Goal: Task Accomplishment & Management: Use online tool/utility

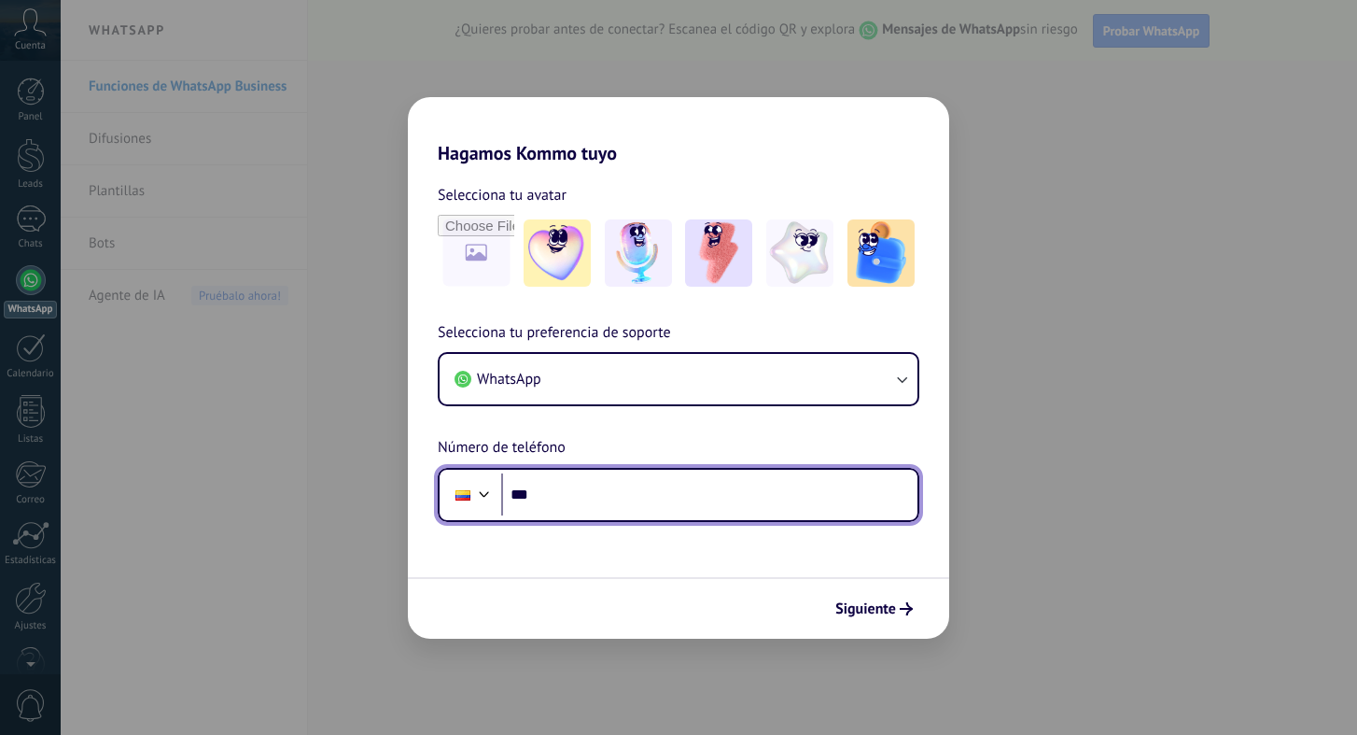
click at [581, 487] on input "***" at bounding box center [709, 494] width 416 height 43
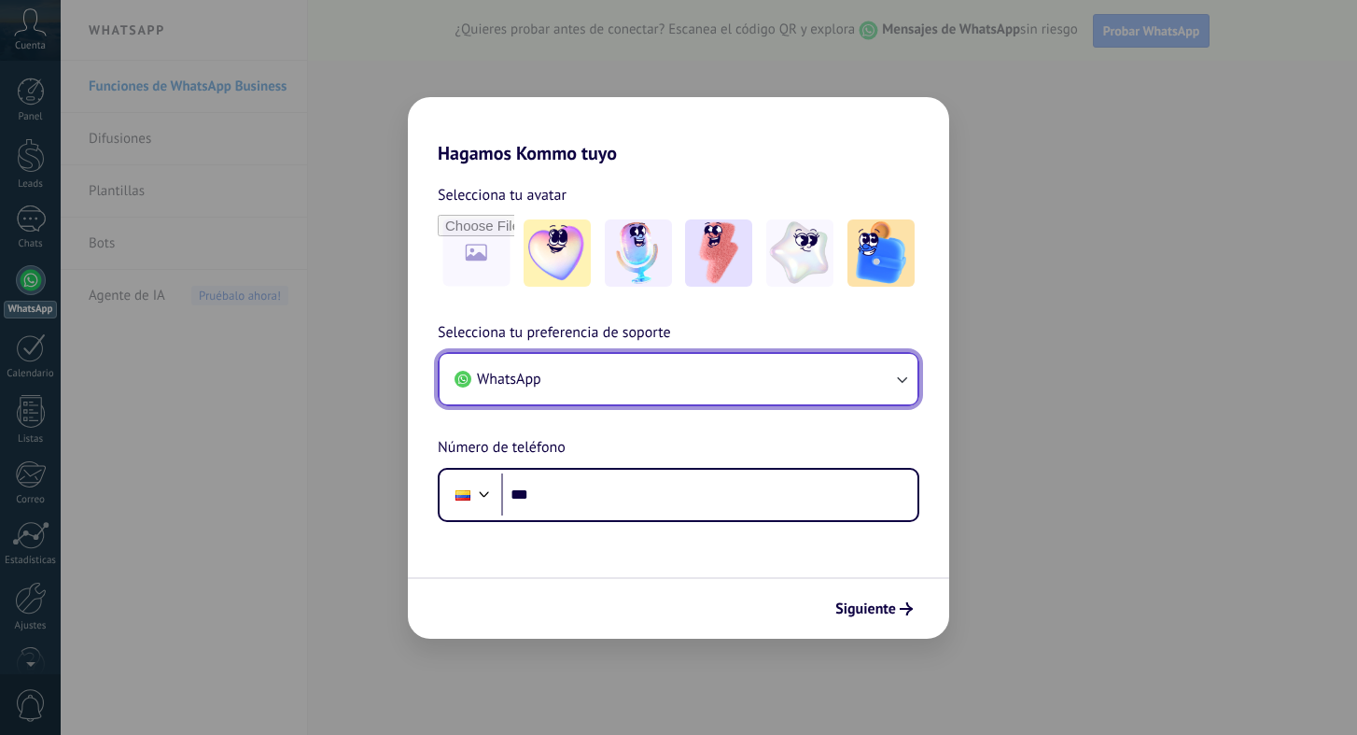
click at [611, 387] on button "WhatsApp" at bounding box center [679, 379] width 478 height 50
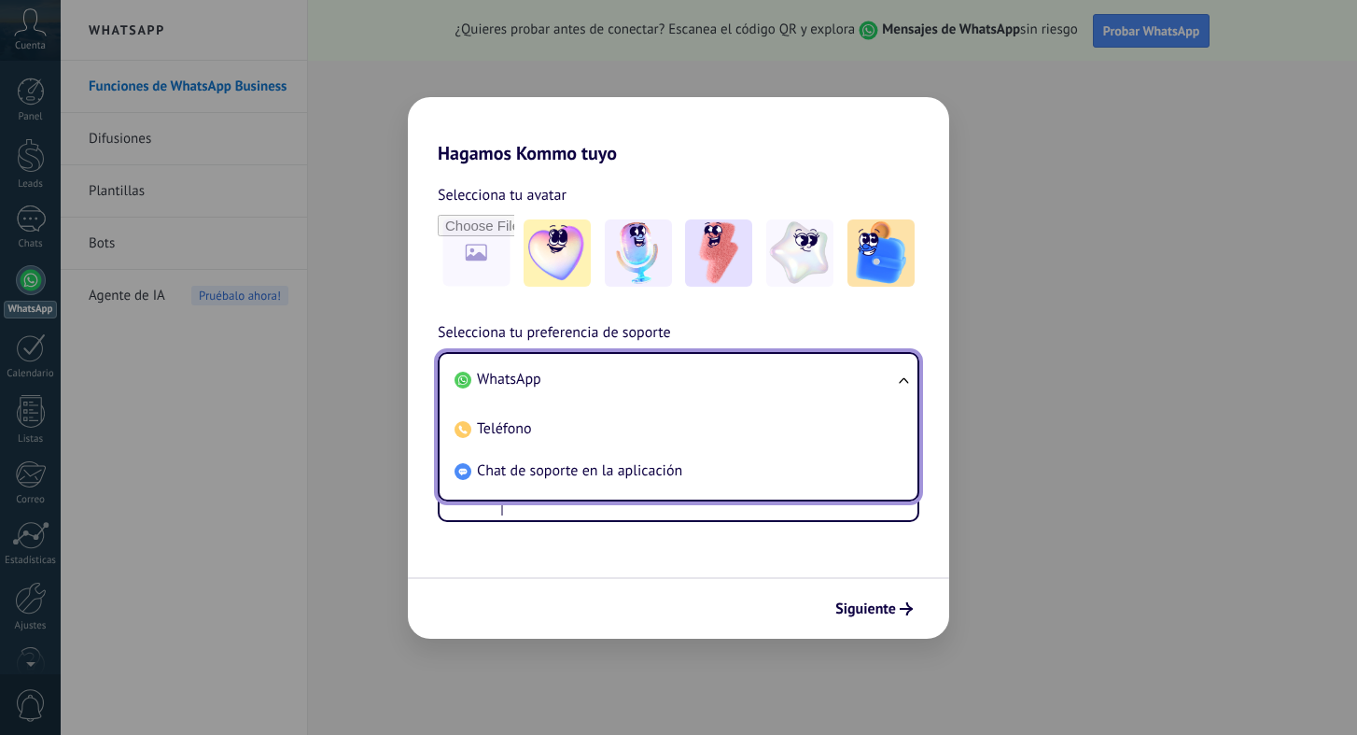
click at [528, 384] on span "WhatsApp" at bounding box center [509, 379] width 64 height 19
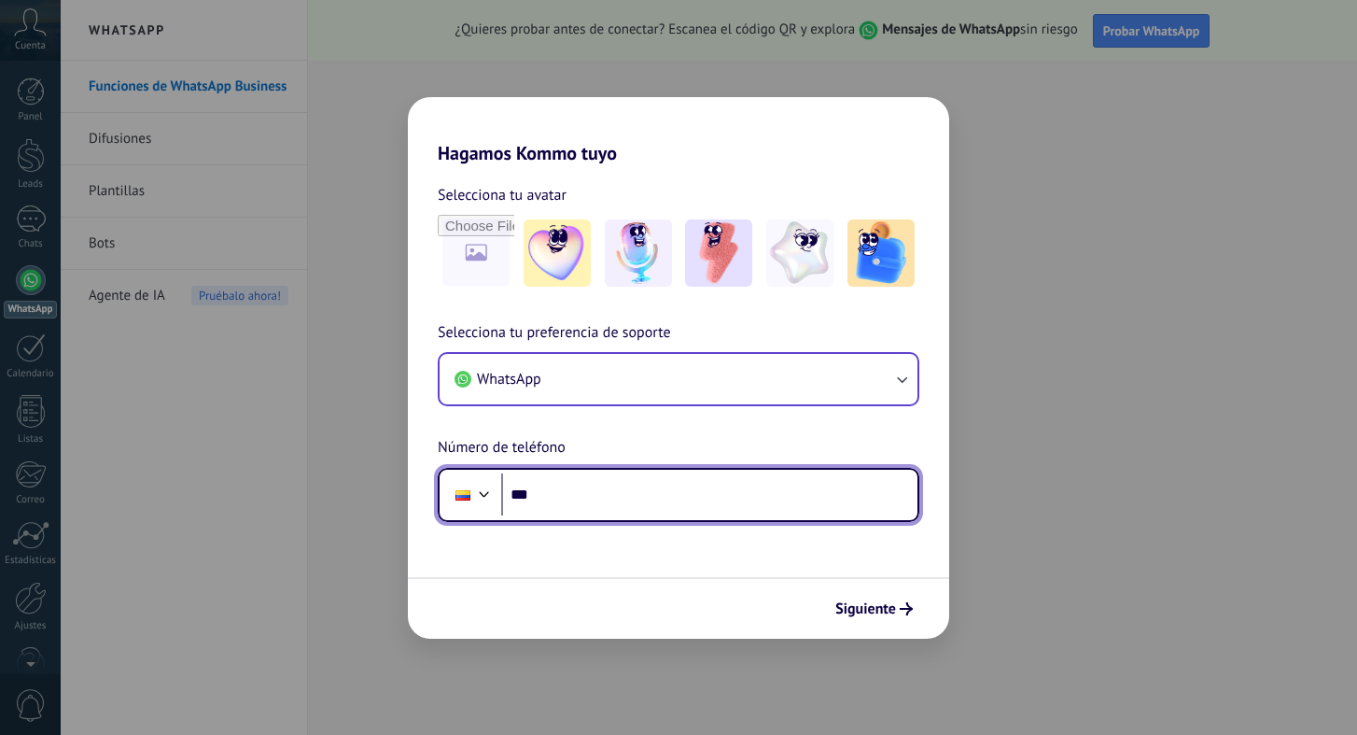
click at [566, 482] on input "***" at bounding box center [709, 494] width 416 height 43
type input "**********"
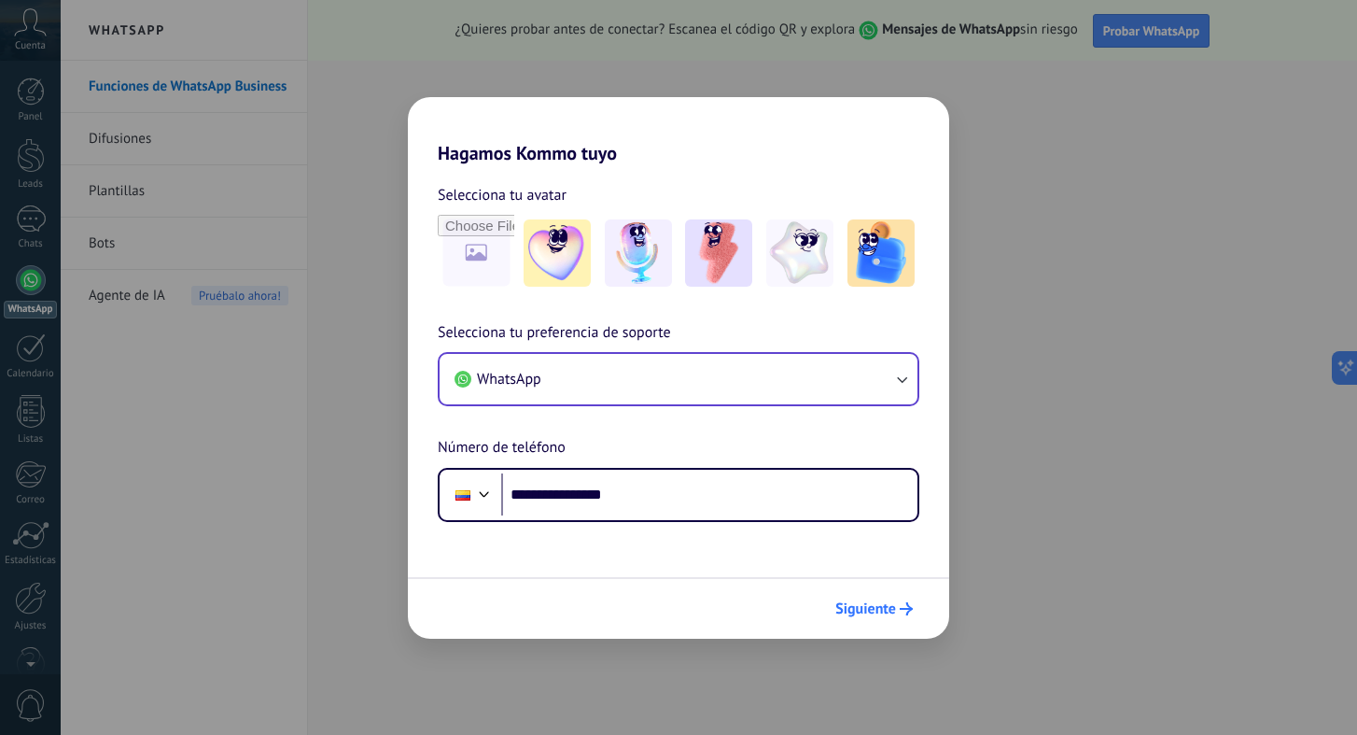
click at [859, 618] on button "Siguiente" at bounding box center [874, 609] width 94 height 32
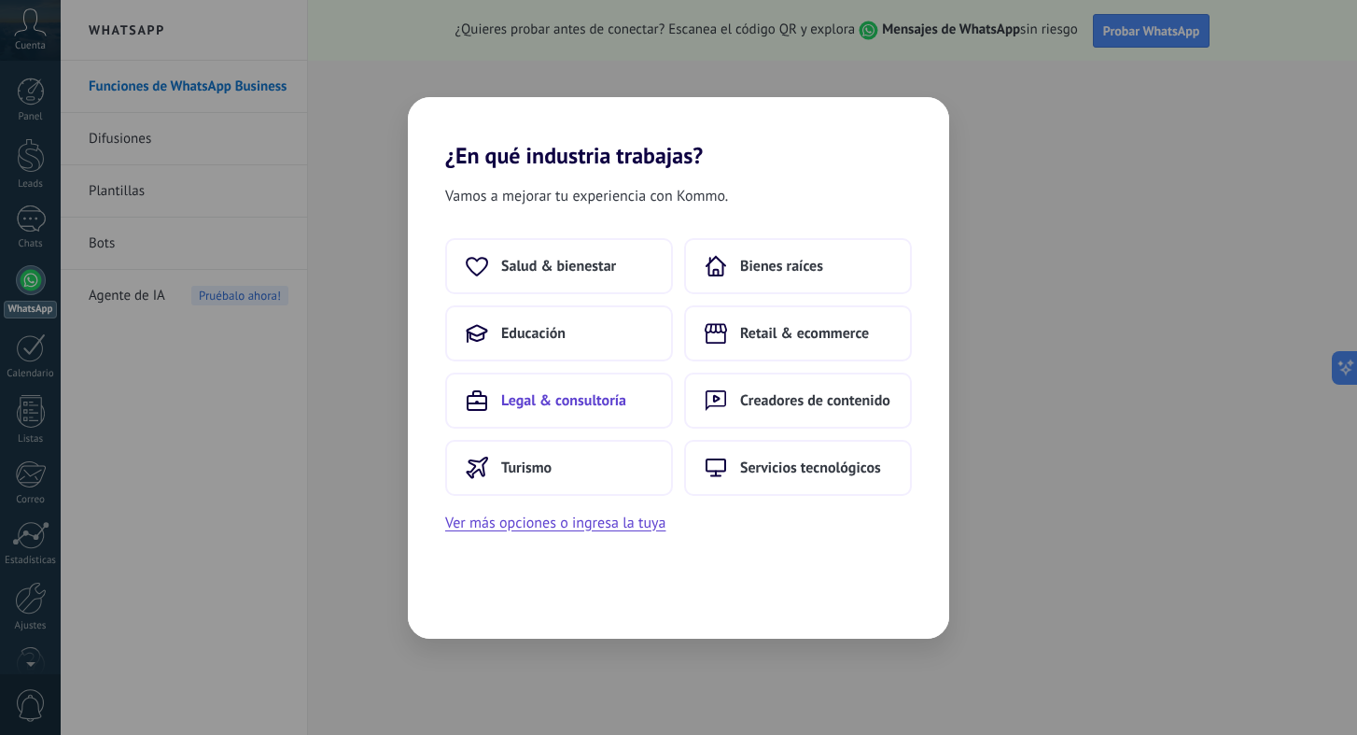
click at [606, 393] on span "Legal & consultoría" at bounding box center [563, 400] width 125 height 19
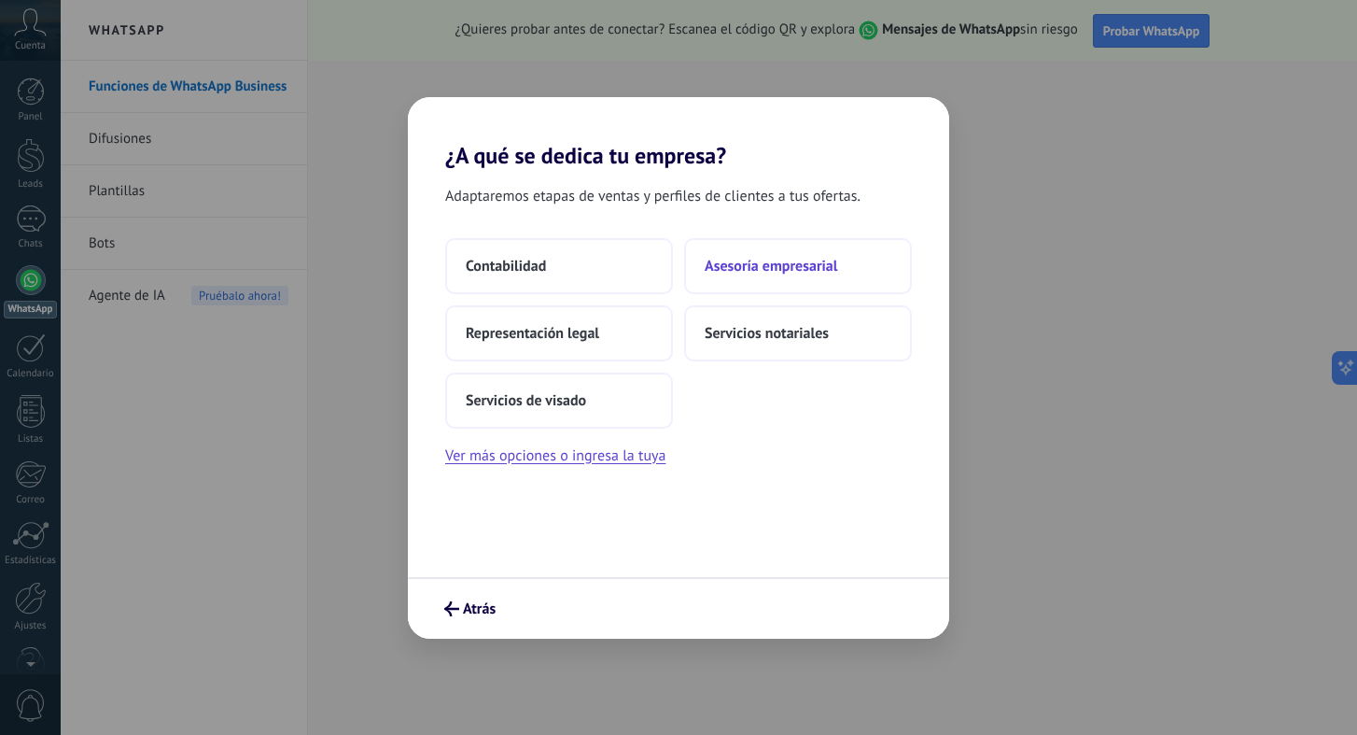
click at [756, 265] on span "Asesoría empresarial" at bounding box center [771, 266] width 133 height 19
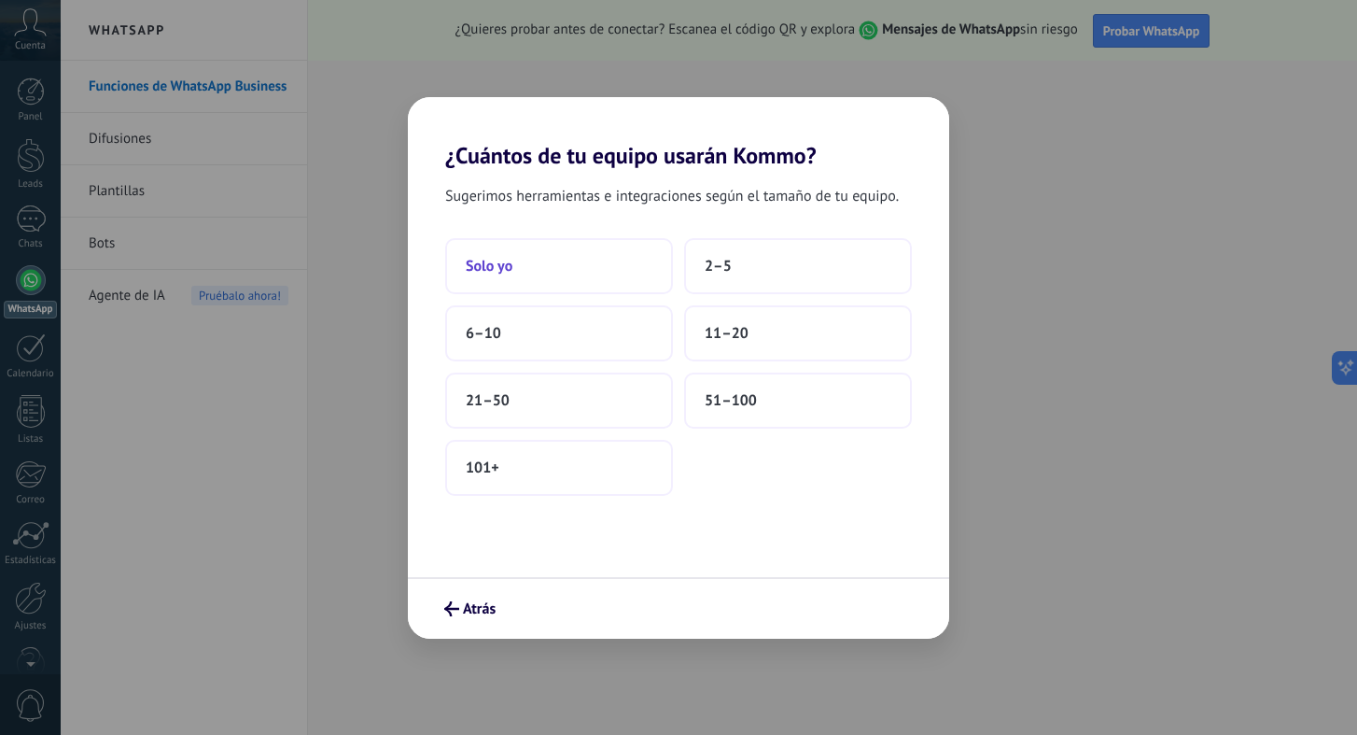
click at [583, 260] on button "Solo yo" at bounding box center [559, 266] width 228 height 56
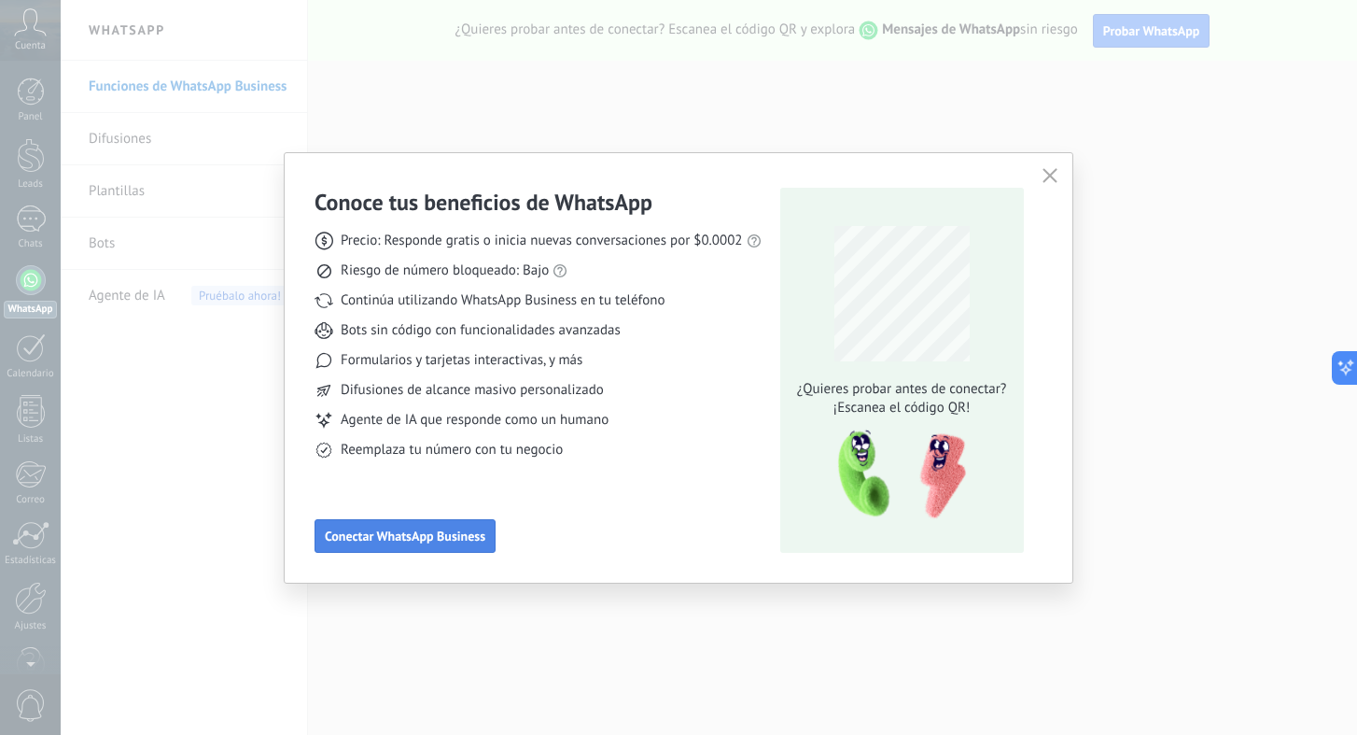
click at [437, 529] on span "Conectar WhatsApp Business" at bounding box center [405, 535] width 161 height 13
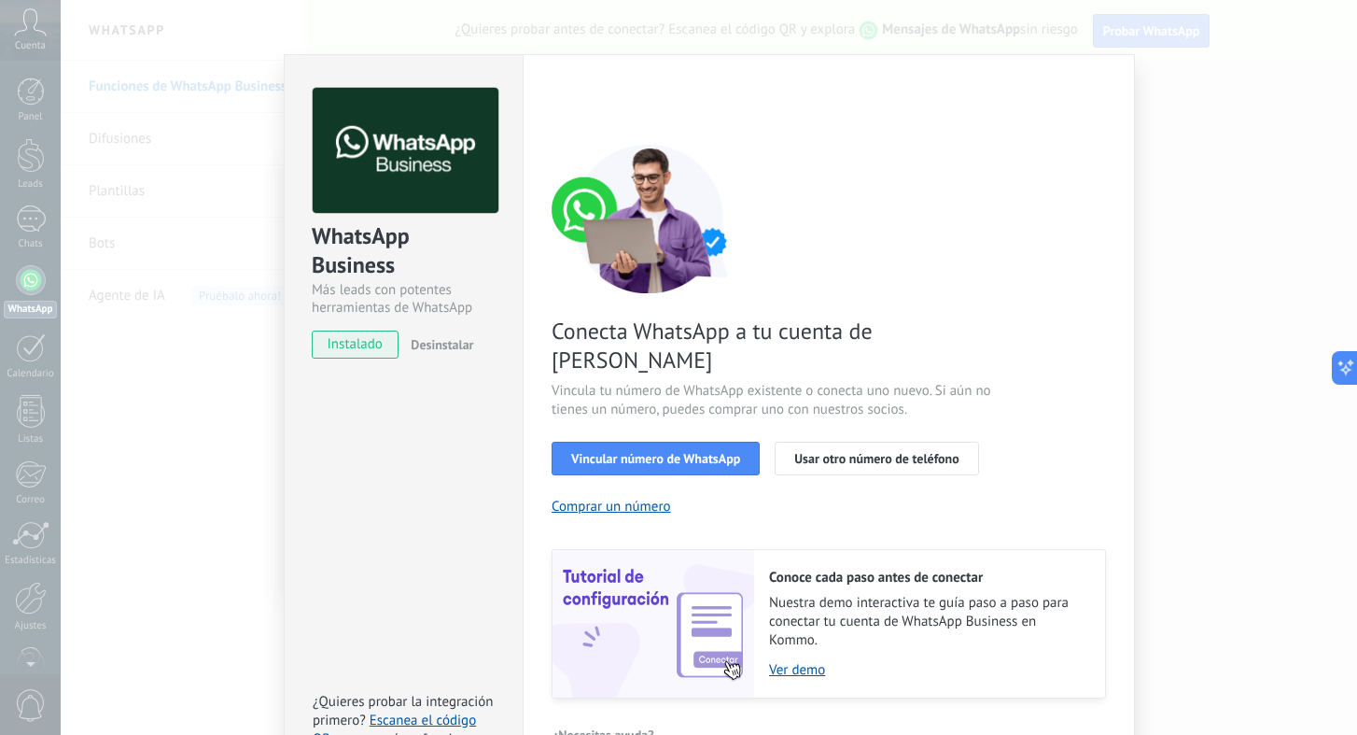
scroll to position [54, 0]
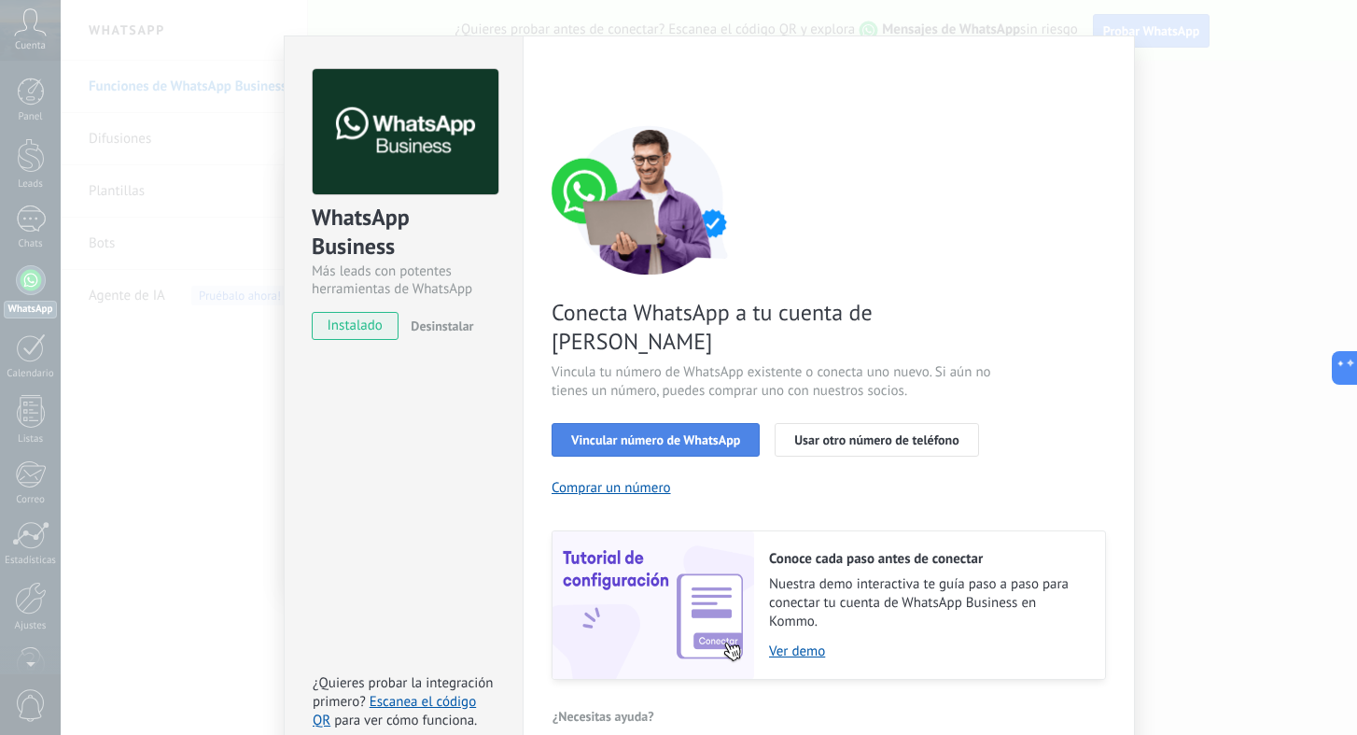
click at [683, 423] on button "Vincular número de WhatsApp" at bounding box center [656, 440] width 208 height 34
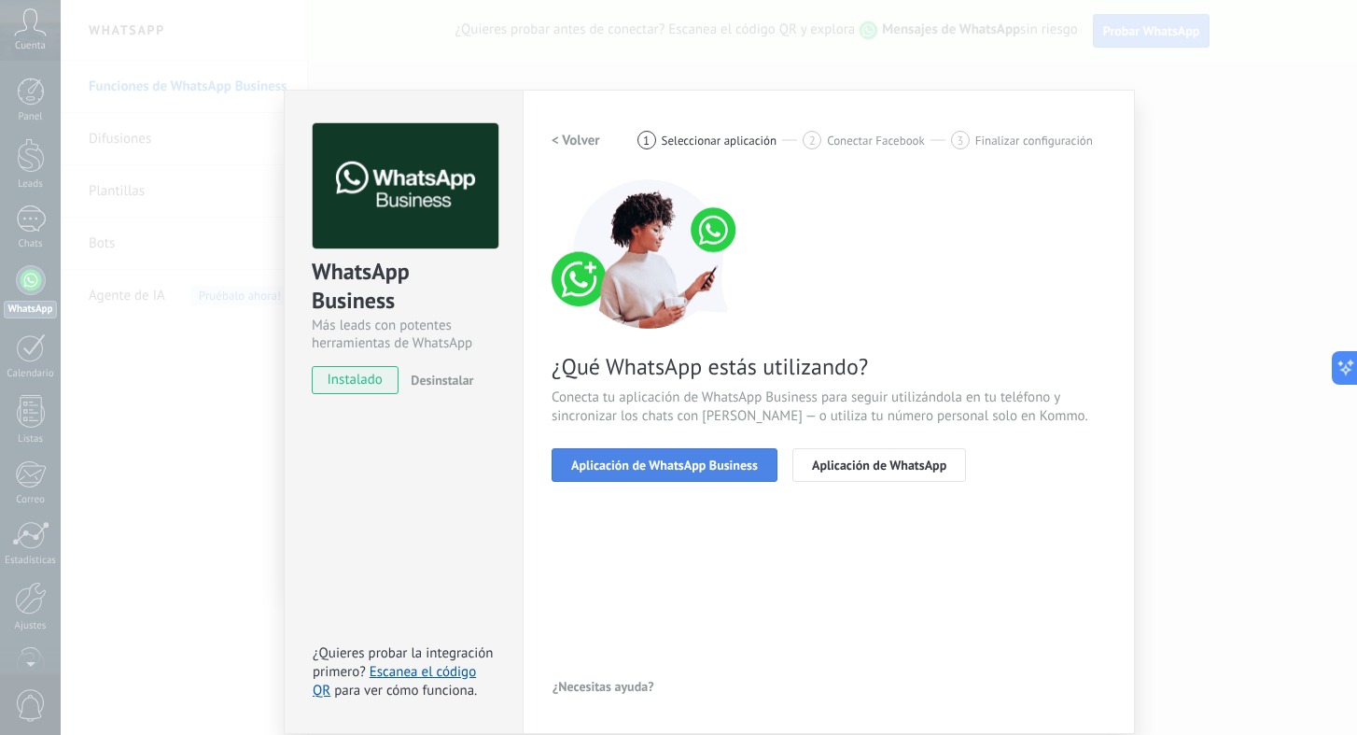
click at [729, 462] on span "Aplicación de WhatsApp Business" at bounding box center [664, 464] width 187 height 13
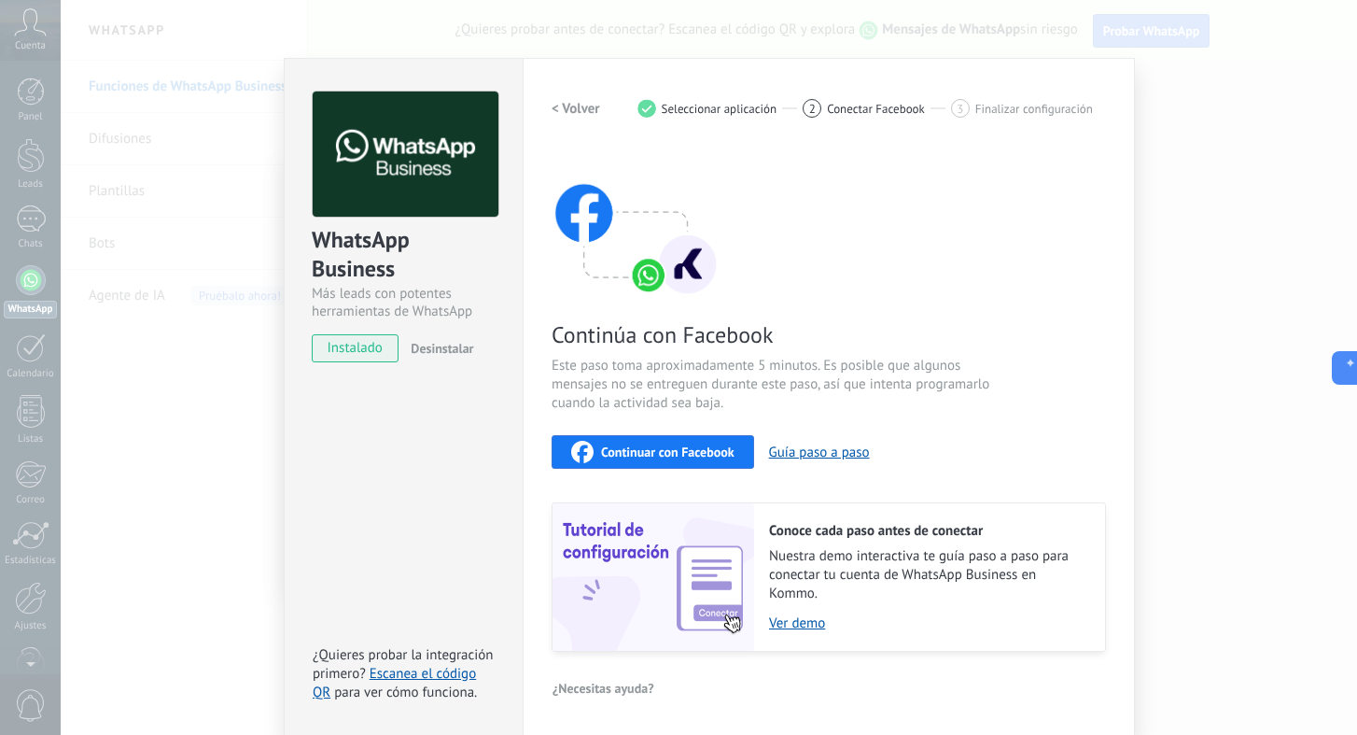
scroll to position [32, 0]
click at [581, 112] on h2 "< Volver" at bounding box center [576, 109] width 49 height 18
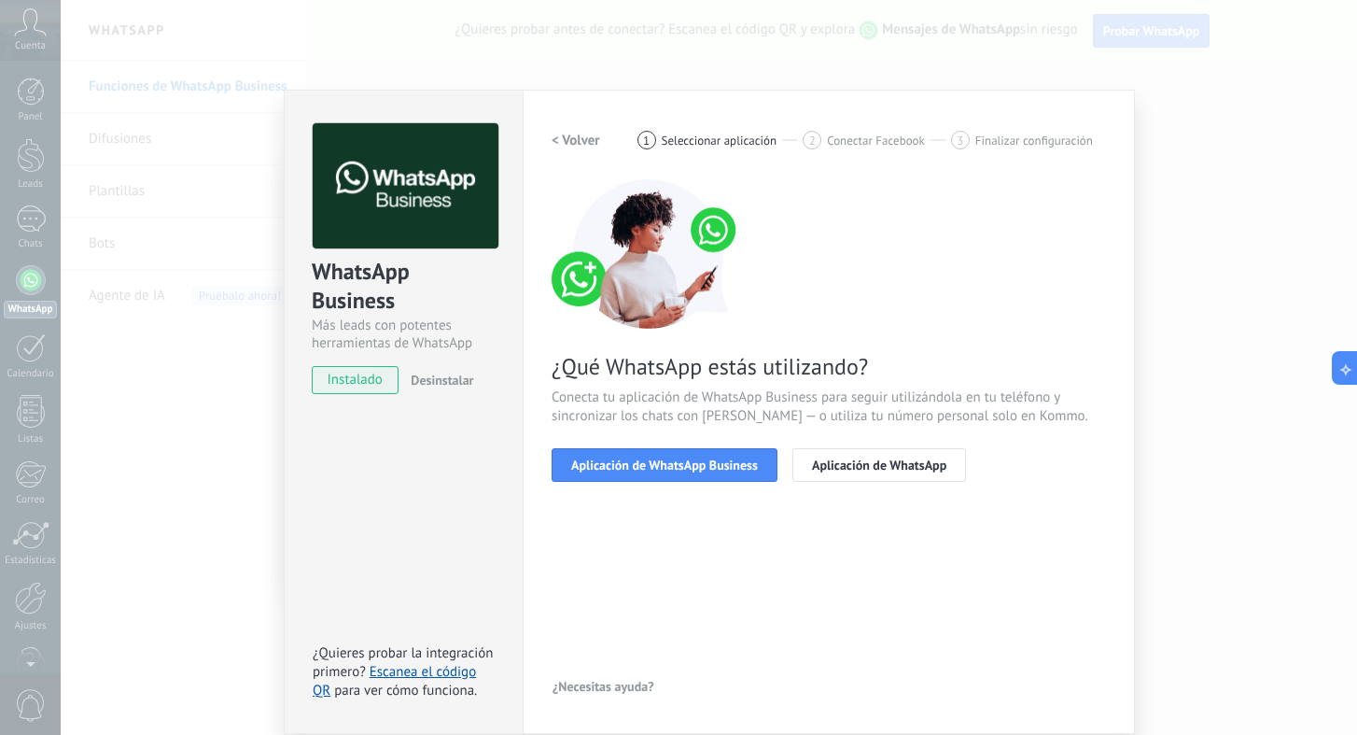
scroll to position [0, 0]
click at [582, 138] on h2 "< Volver" at bounding box center [576, 141] width 49 height 18
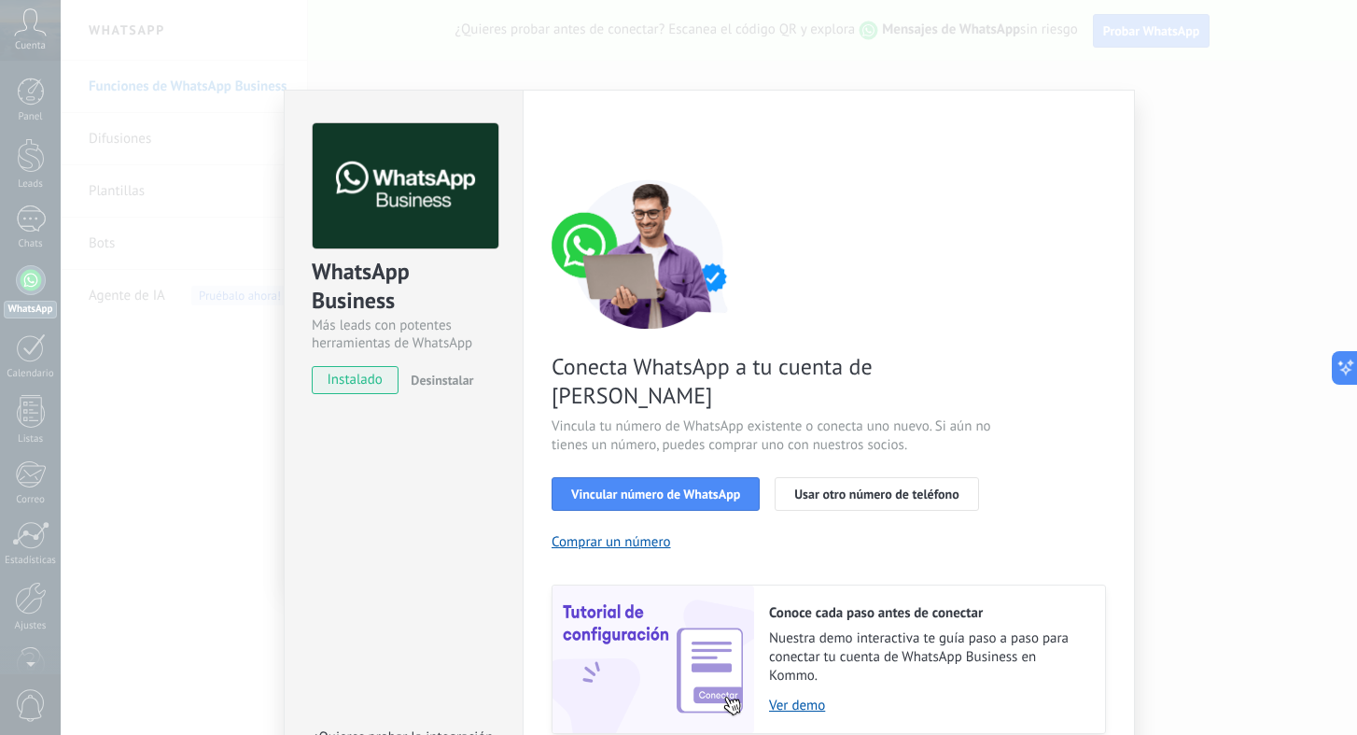
scroll to position [54, 0]
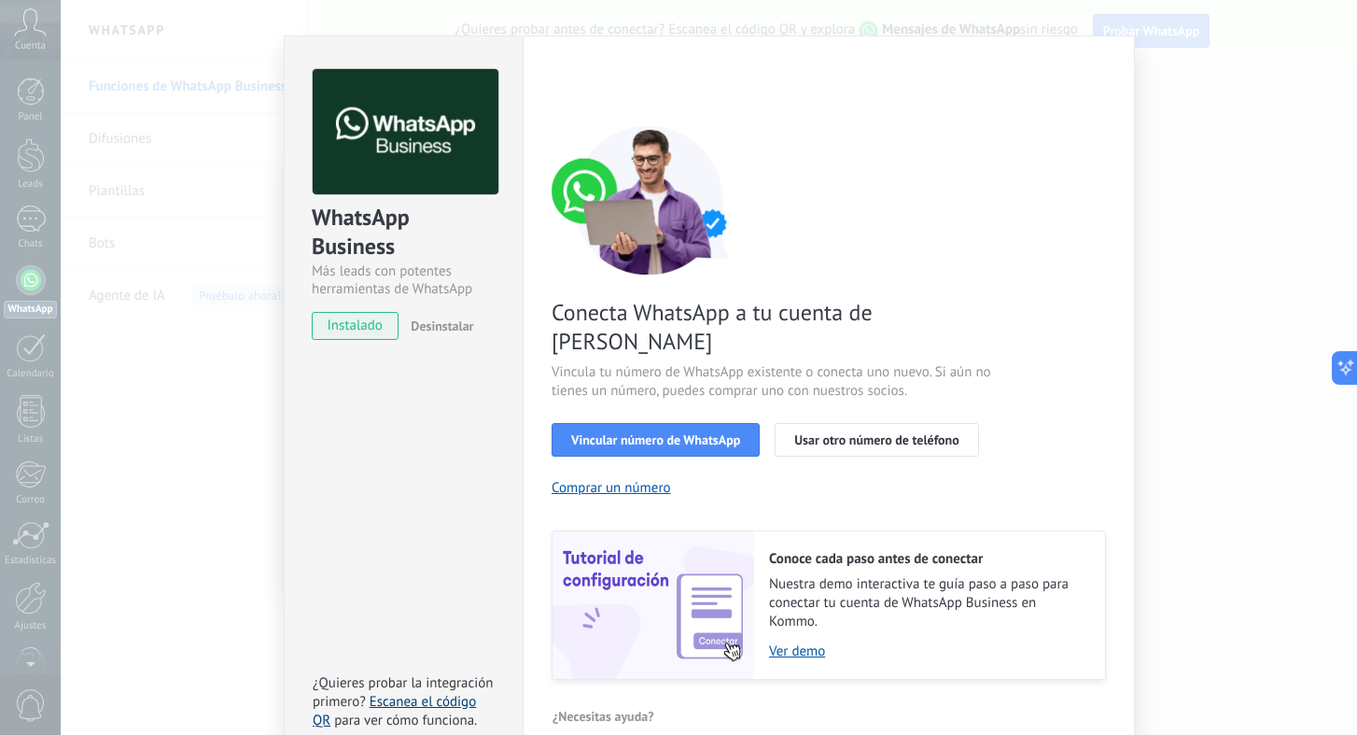
click at [317, 693] on link "Escanea el código QR" at bounding box center [394, 711] width 163 height 36
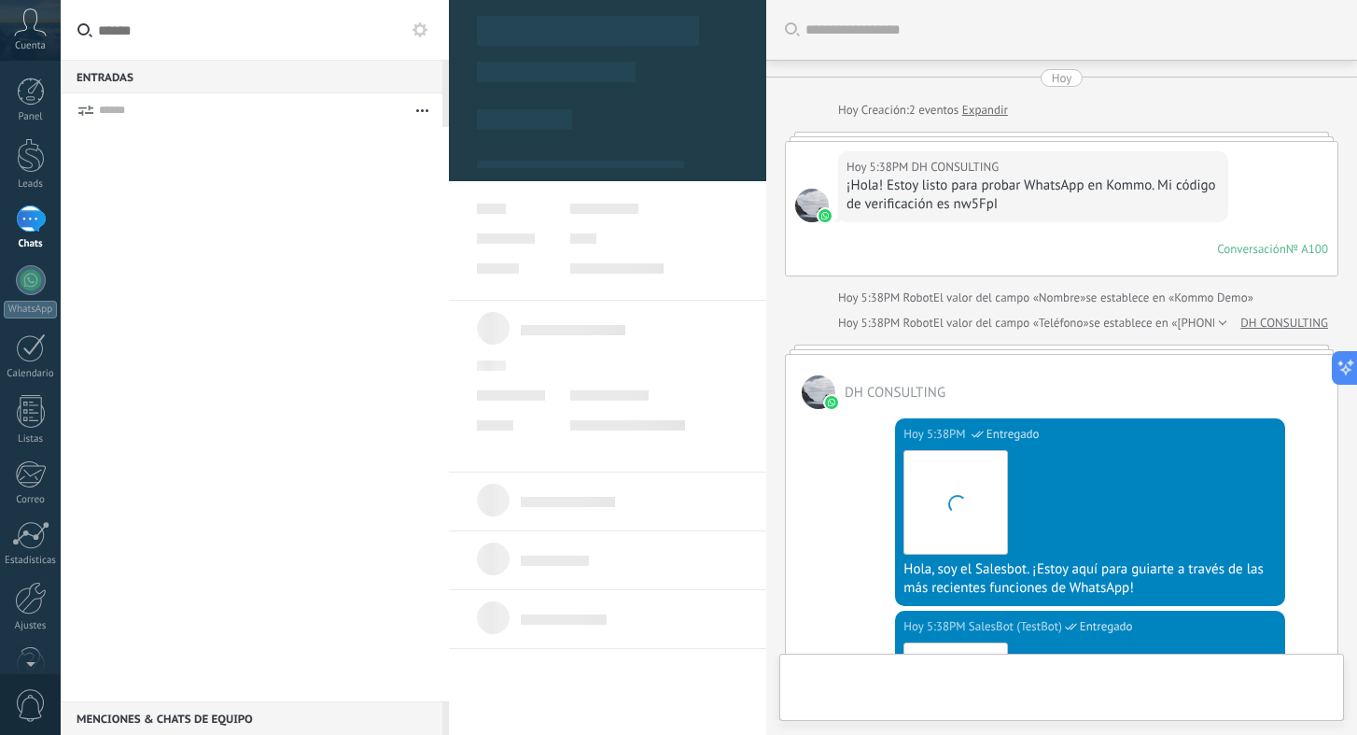
scroll to position [629, 0]
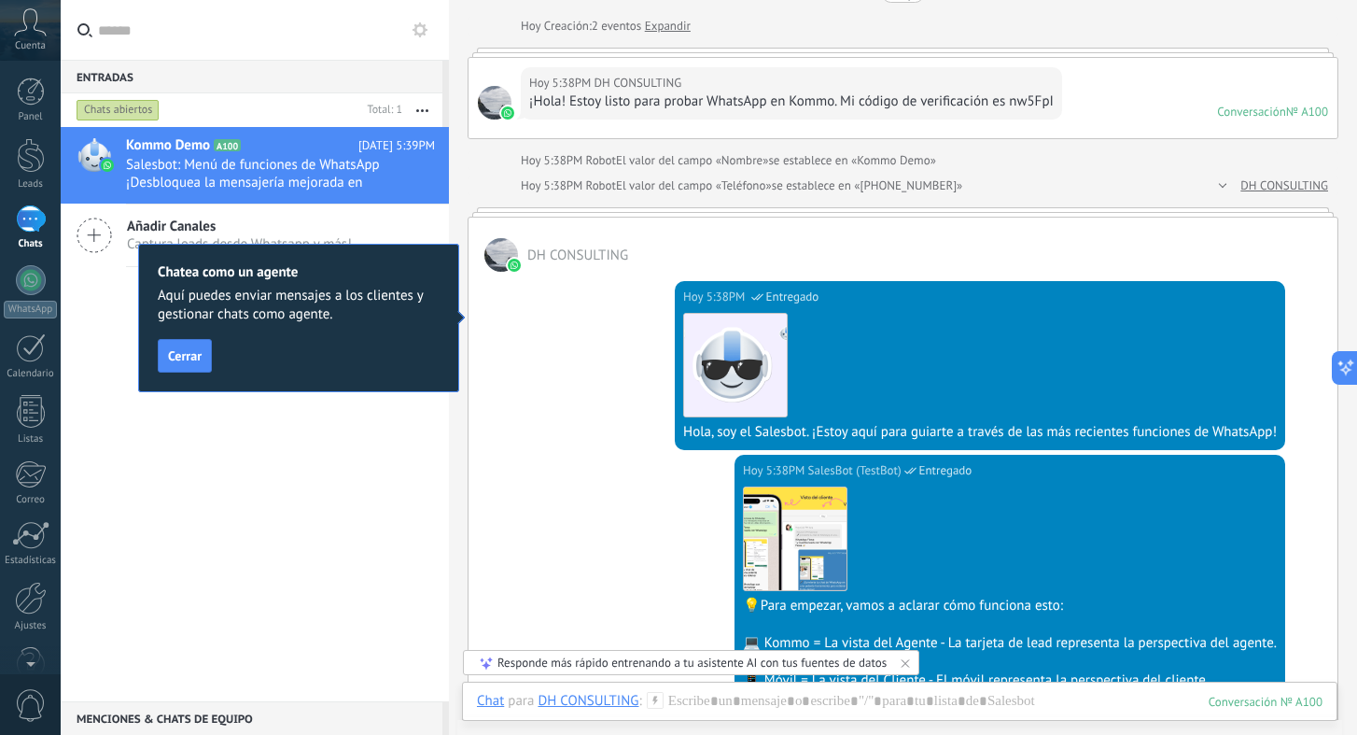
scroll to position [775, 0]
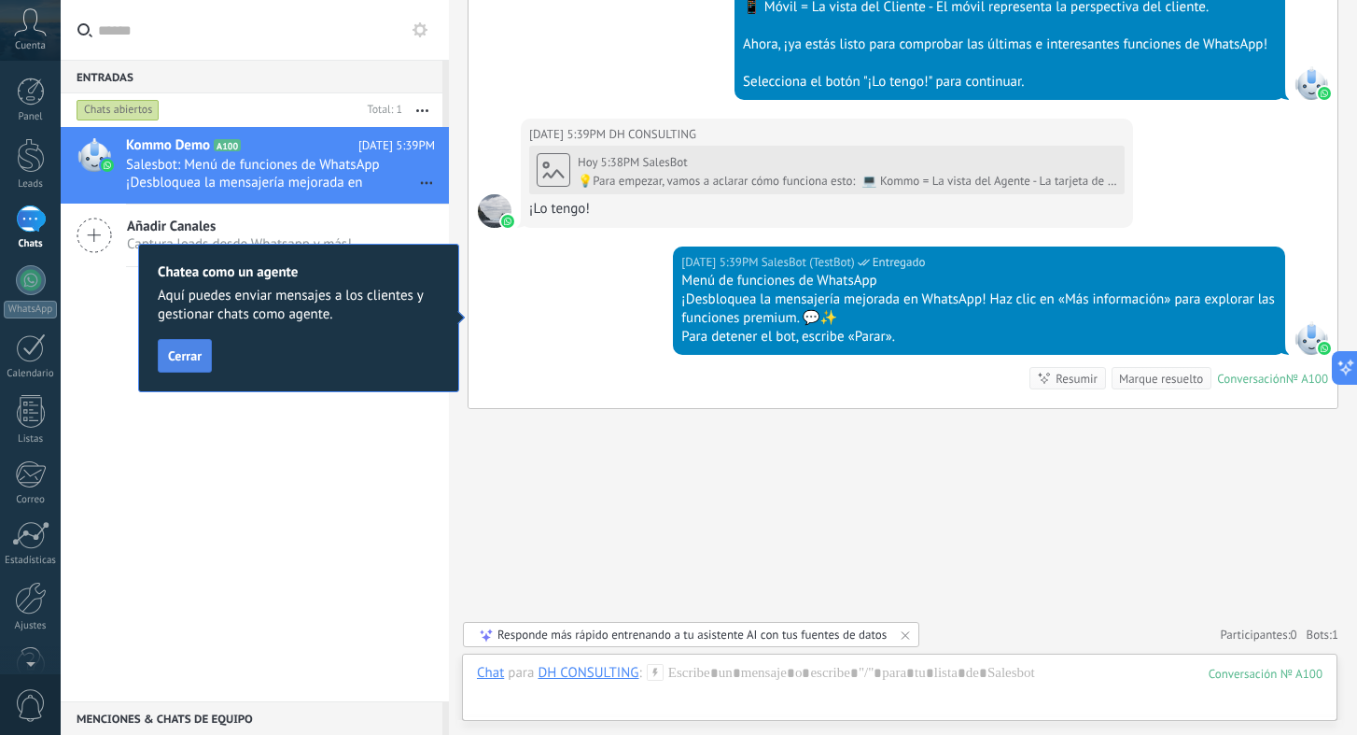
click at [201, 356] on span "Cerrar" at bounding box center [185, 355] width 34 height 13
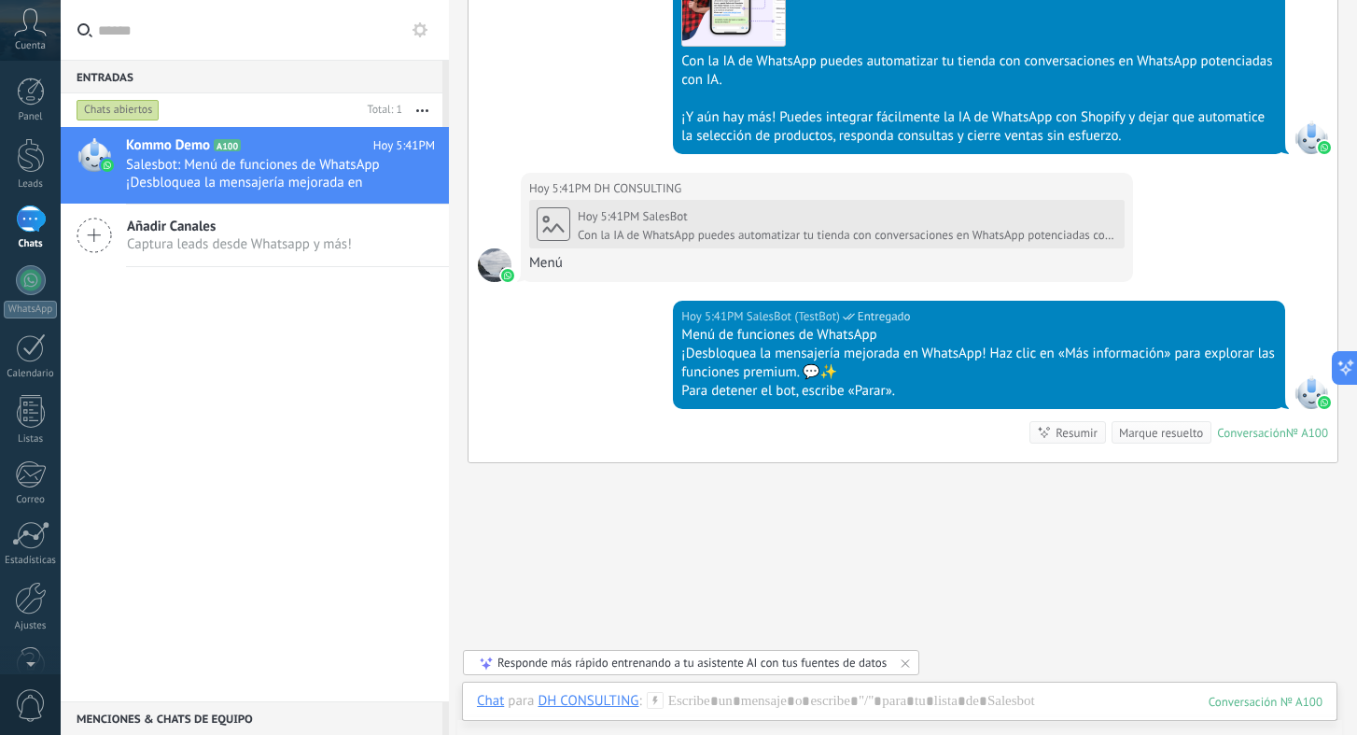
scroll to position [3367, 0]
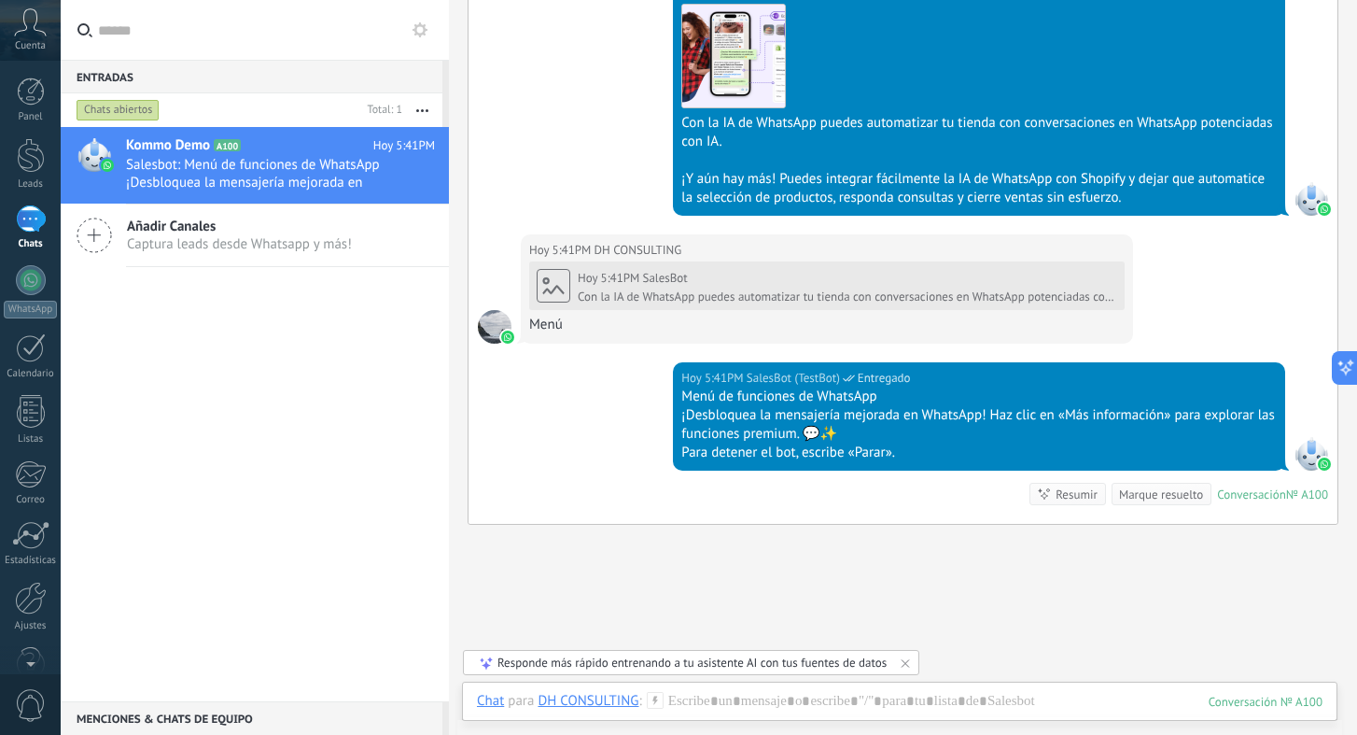
click at [766, 170] on div at bounding box center [979, 160] width 596 height 19
click at [729, 74] on img at bounding box center [733, 56] width 103 height 103
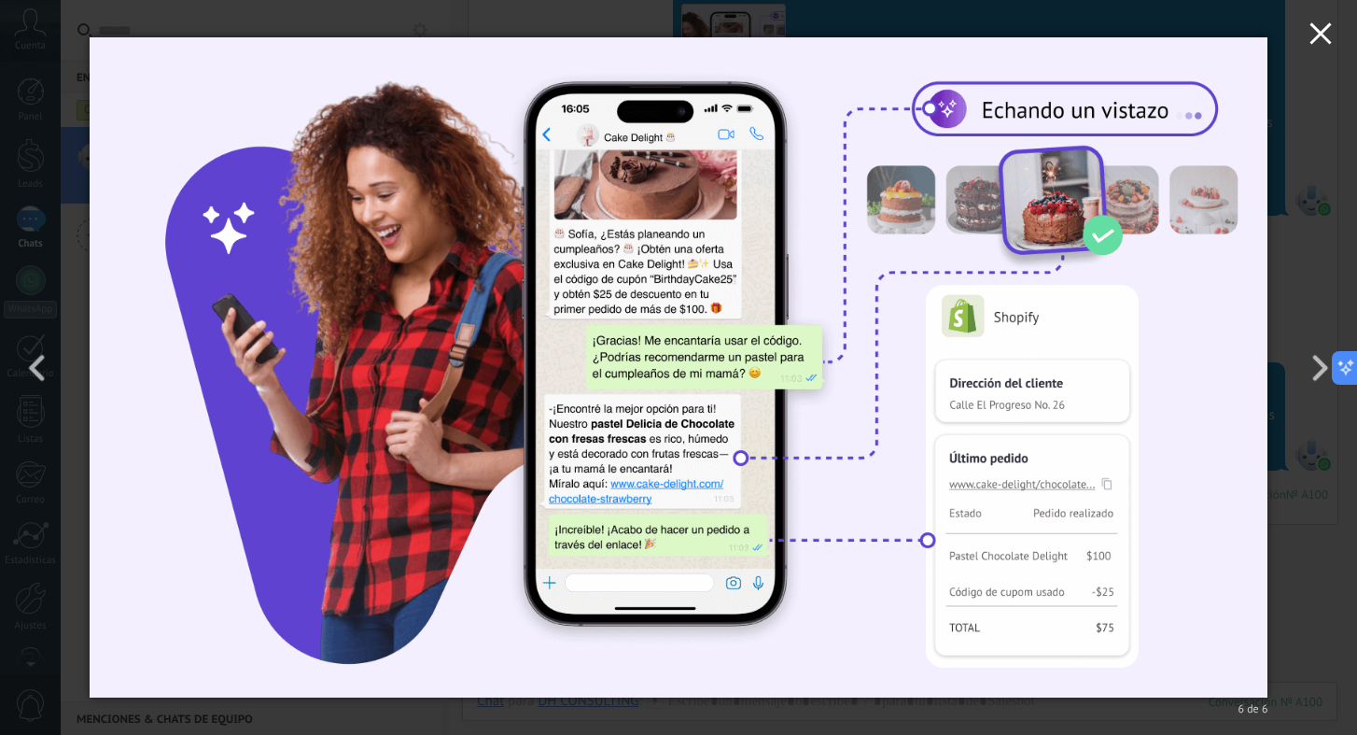
click at [1318, 36] on use "button" at bounding box center [1320, 32] width 21 height 21
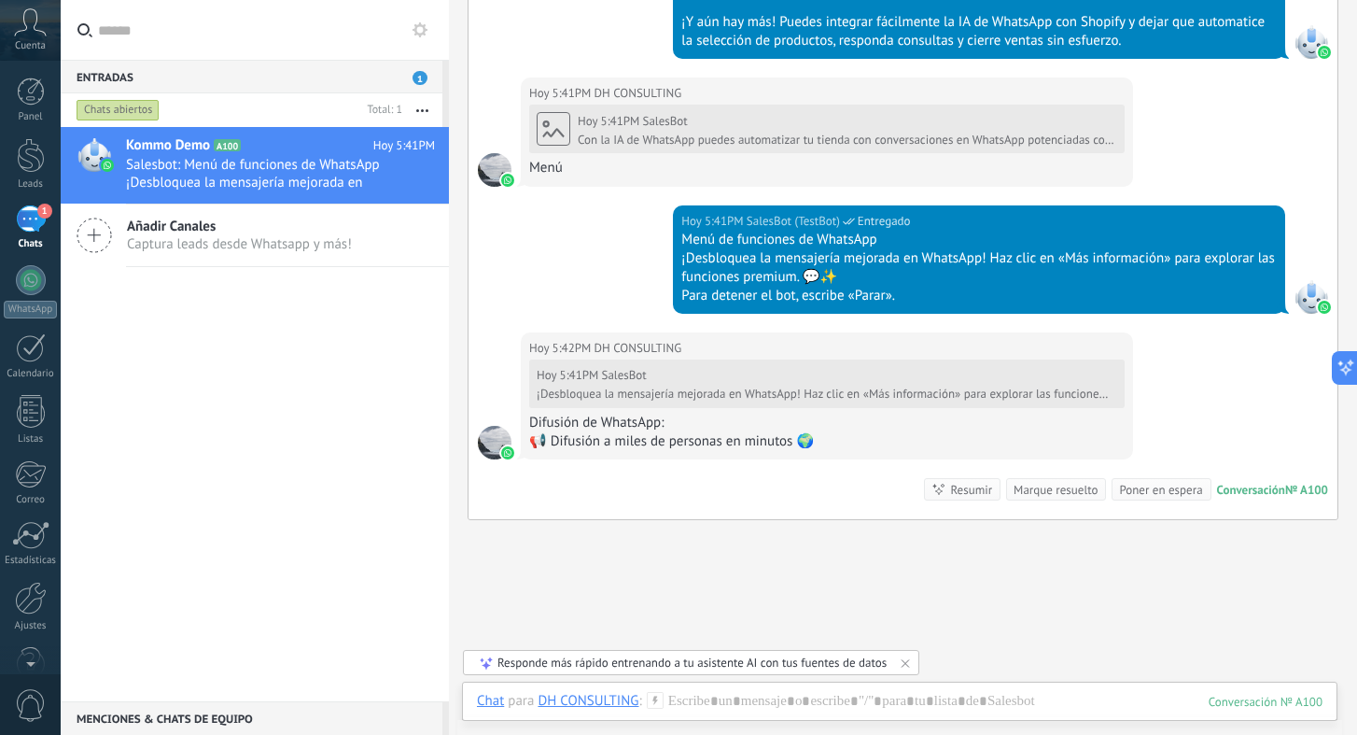
scroll to position [3806, 0]
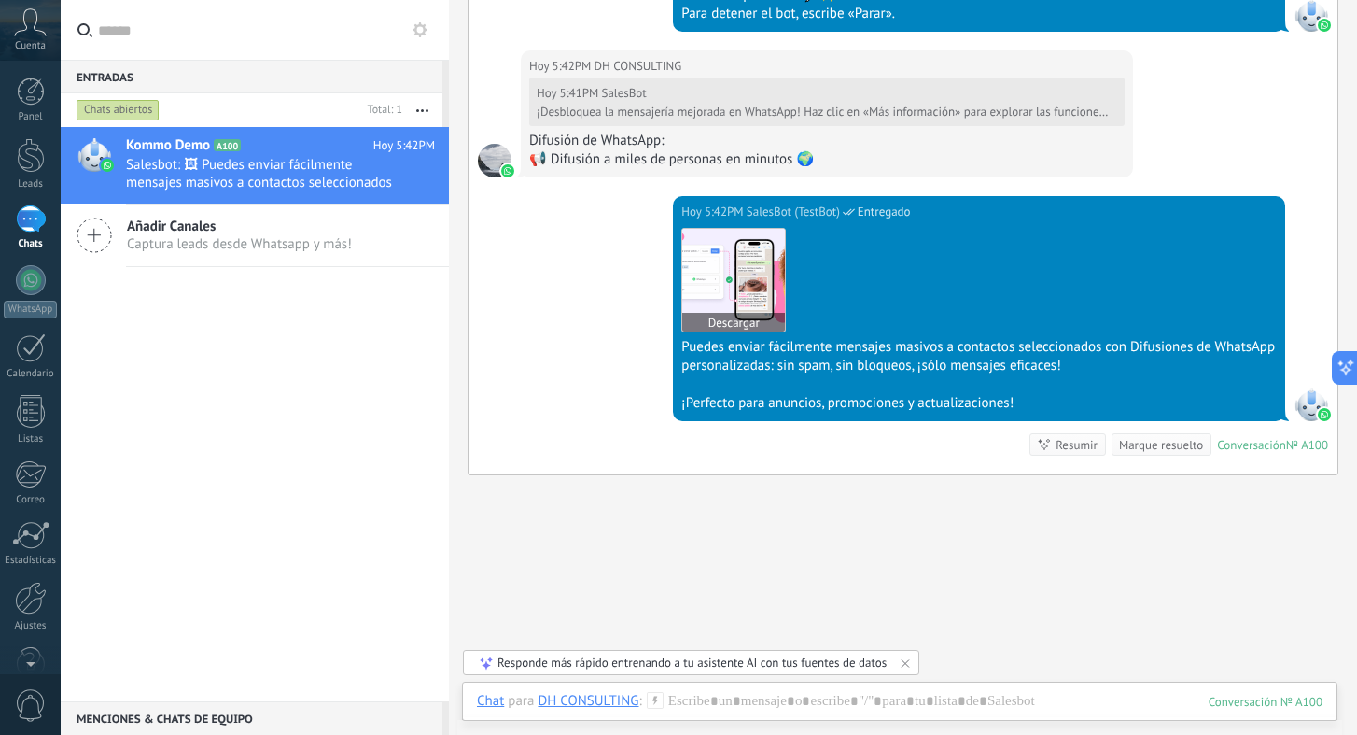
click at [729, 306] on img at bounding box center [733, 280] width 103 height 103
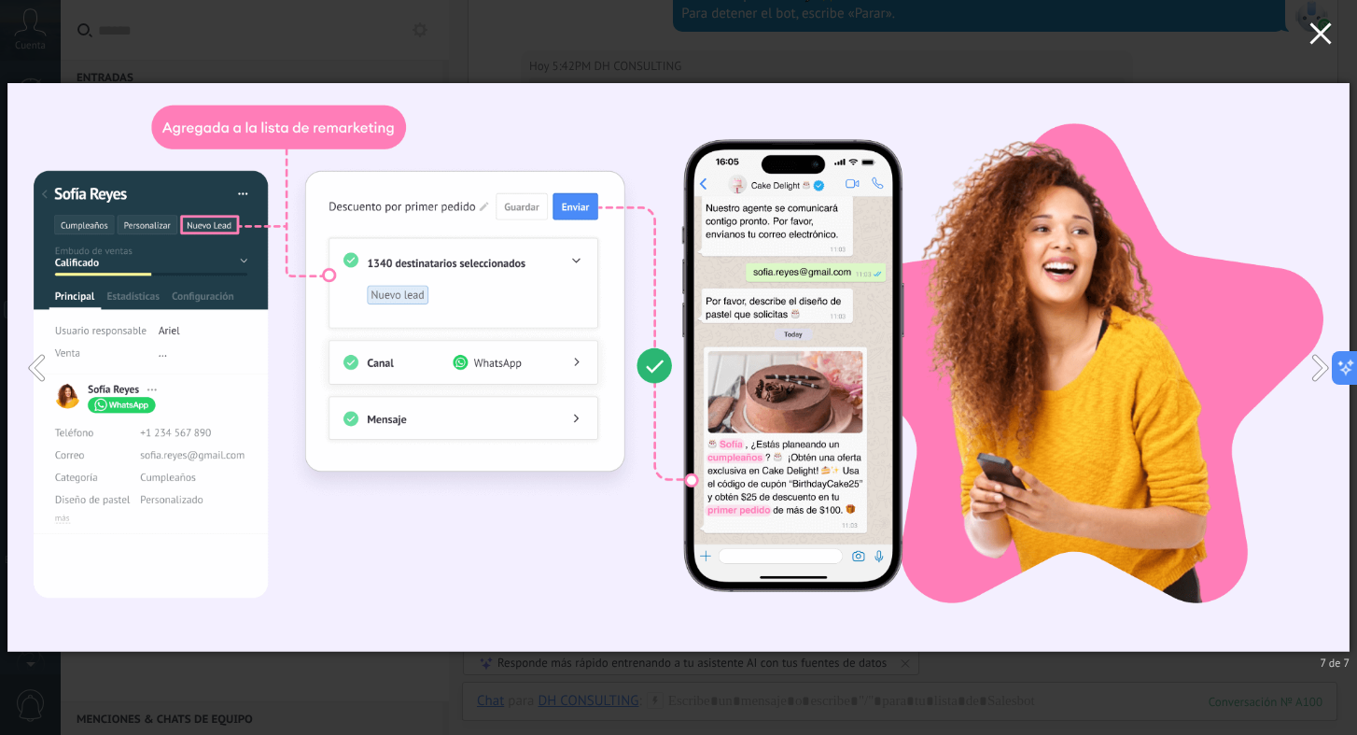
click at [1326, 29] on use "button" at bounding box center [1320, 32] width 21 height 21
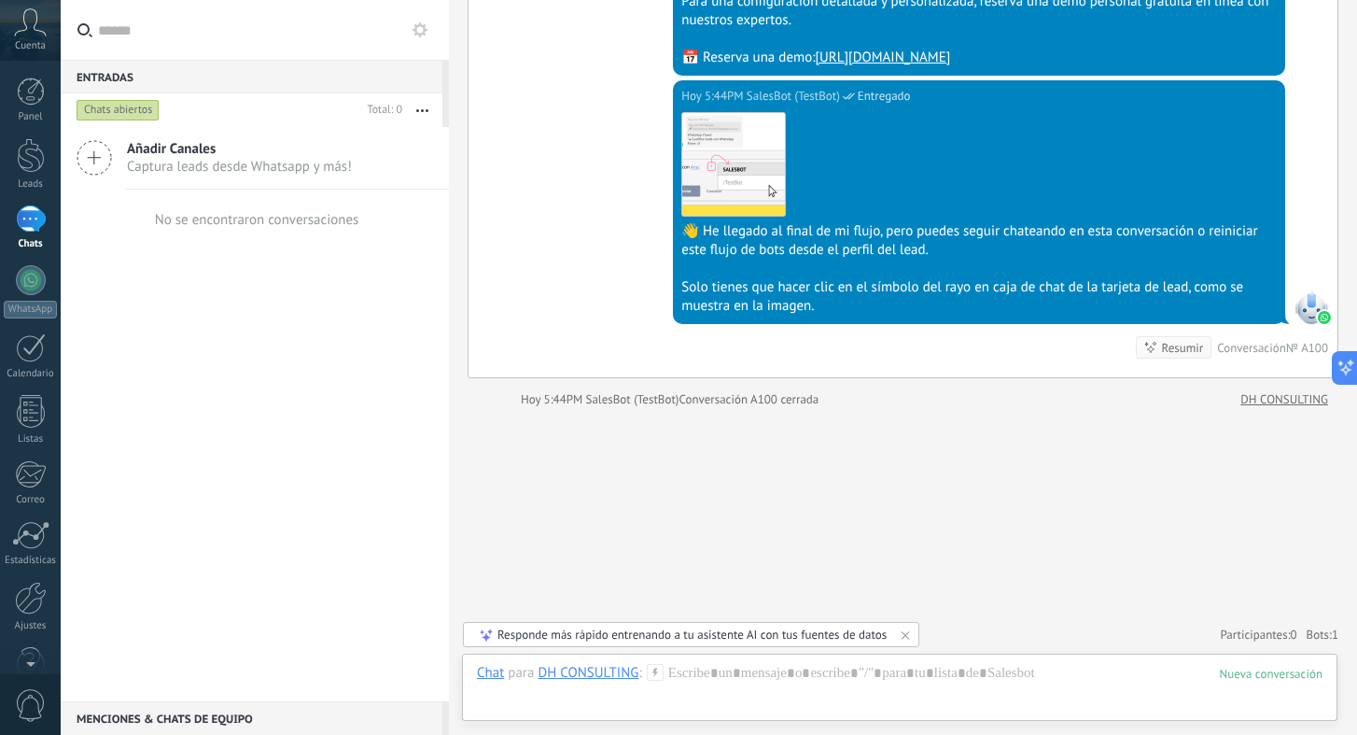
scroll to position [6145, 0]
